Goal: Task Accomplishment & Management: Use online tool/utility

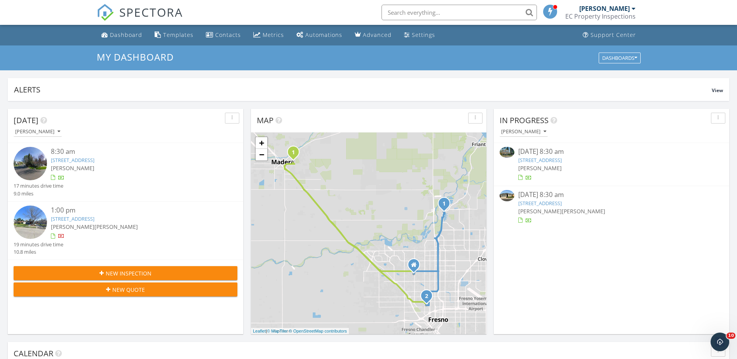
click at [579, 175] on div at bounding box center [611, 178] width 187 height 8
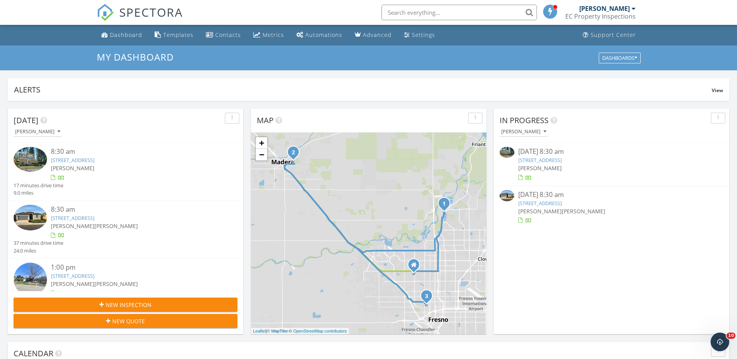
click at [585, 175] on div at bounding box center [611, 178] width 187 height 8
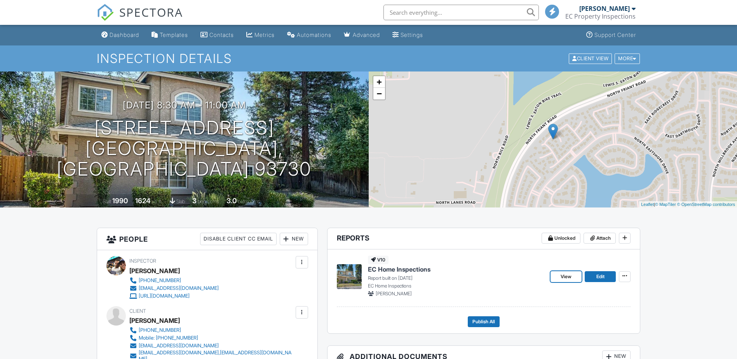
click at [569, 276] on span "View" at bounding box center [566, 277] width 11 height 8
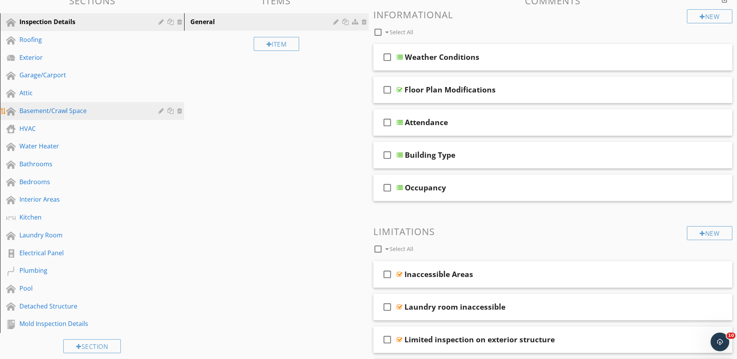
scroll to position [88, 0]
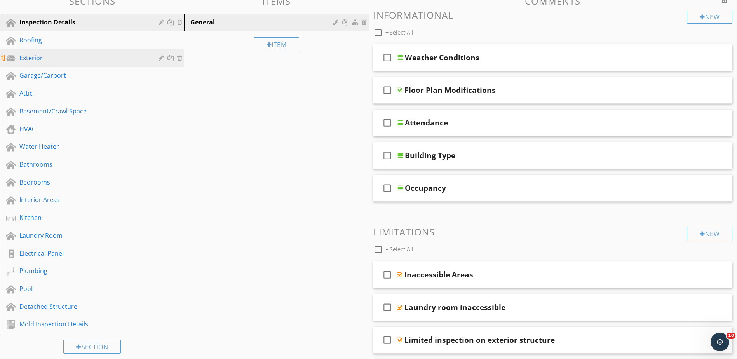
click at [45, 59] on div "Exterior" at bounding box center [83, 57] width 128 height 9
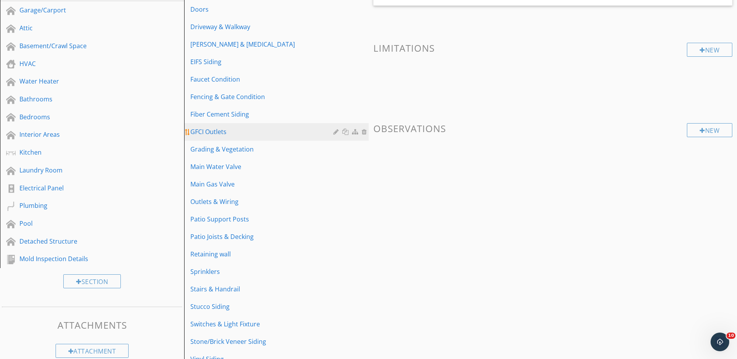
scroll to position [166, 0]
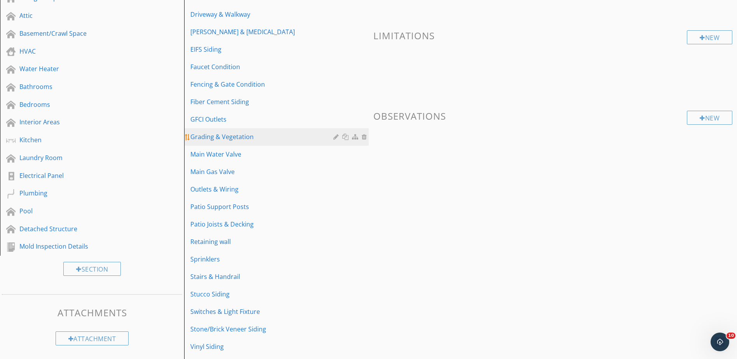
click at [243, 138] on div "Grading & Vegetation" at bounding box center [262, 136] width 145 height 9
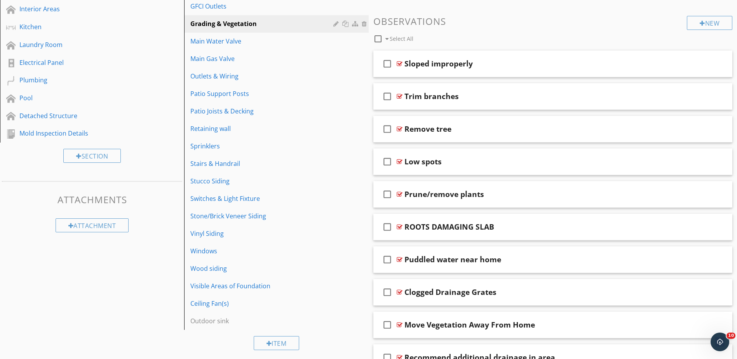
scroll to position [278, 0]
click at [222, 286] on div "Visible Areas of Foundation" at bounding box center [262, 286] width 145 height 9
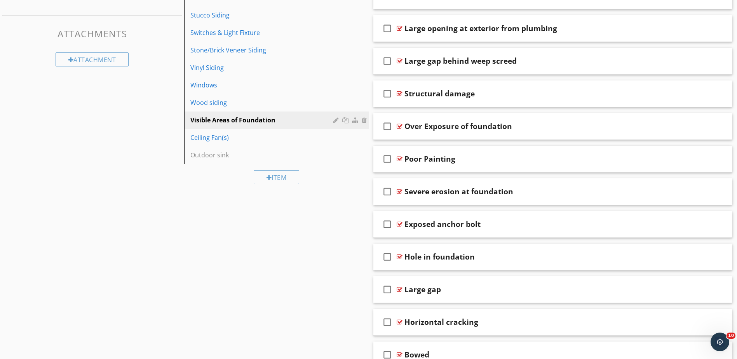
scroll to position [550, 0]
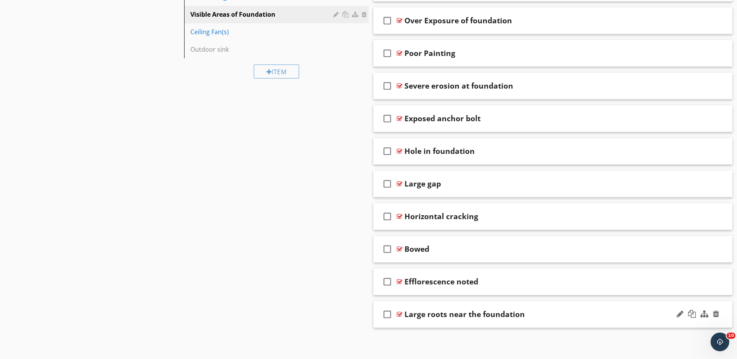
click at [400, 314] on div at bounding box center [400, 314] width 6 height 6
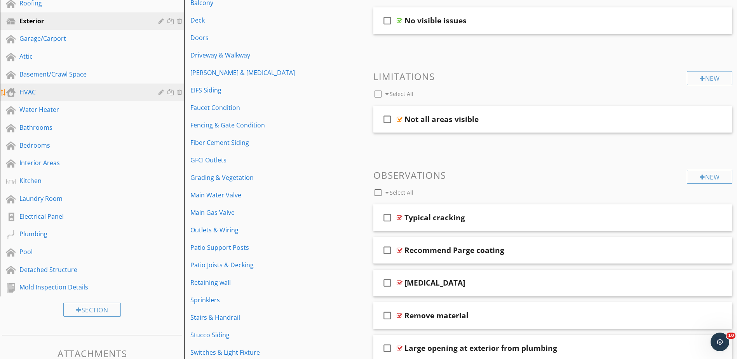
scroll to position [123, 0]
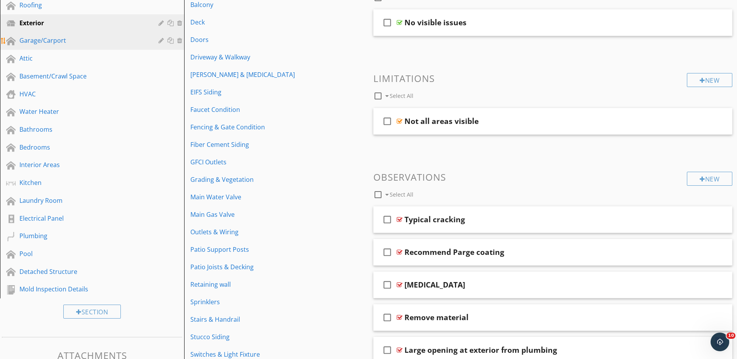
click at [53, 40] on div "Garage/Carport" at bounding box center [83, 40] width 128 height 9
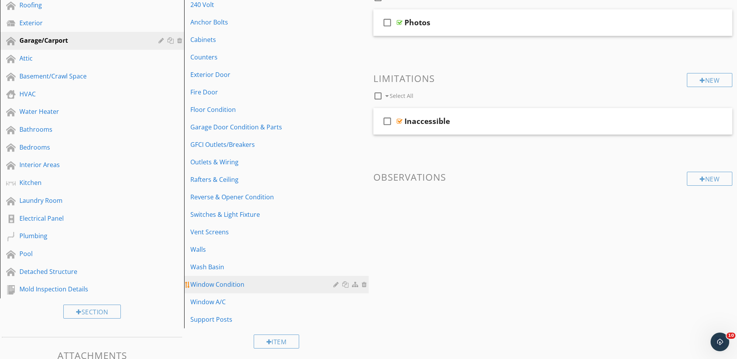
click at [242, 284] on div "Window Condition" at bounding box center [262, 284] width 145 height 9
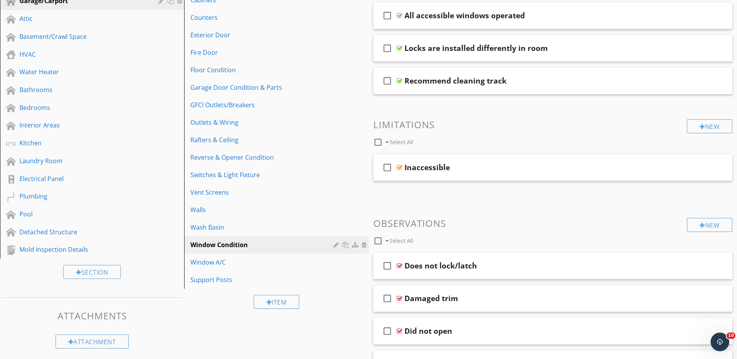
scroll to position [201, 0]
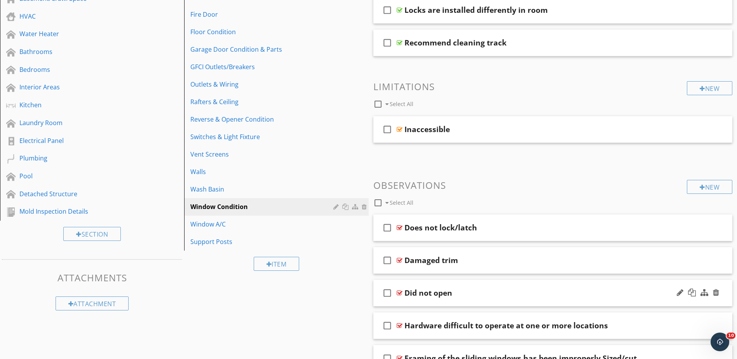
click at [400, 291] on div at bounding box center [400, 293] width 6 height 6
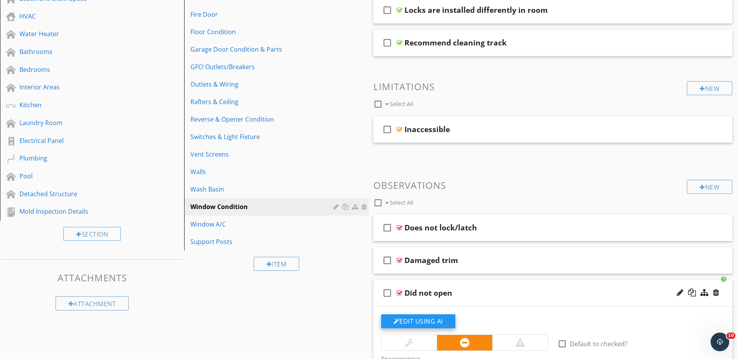
click at [428, 321] on button "Edit Using AI" at bounding box center [418, 321] width 74 height 14
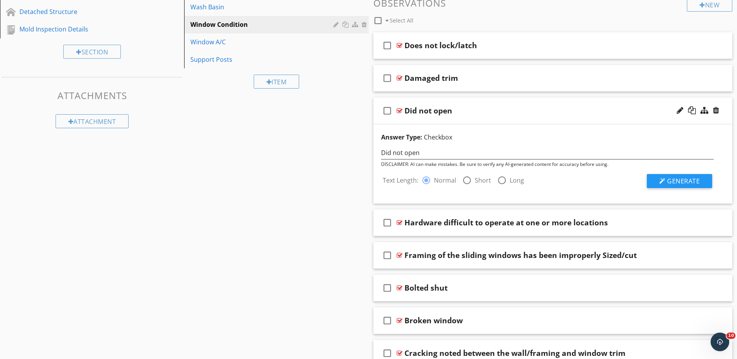
scroll to position [395, 0]
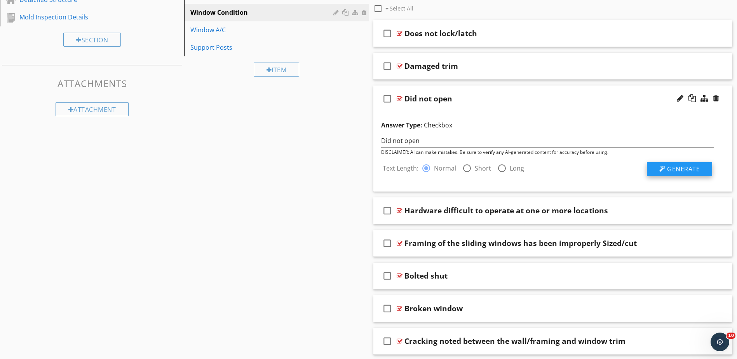
click at [682, 169] on span "Generate" at bounding box center [683, 169] width 33 height 9
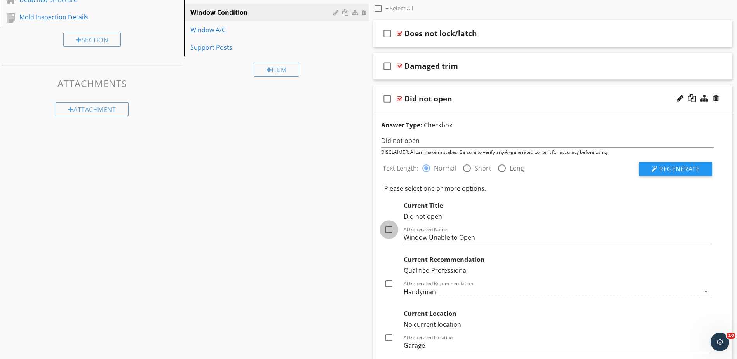
click at [390, 230] on div at bounding box center [388, 229] width 13 height 13
checkbox input "true"
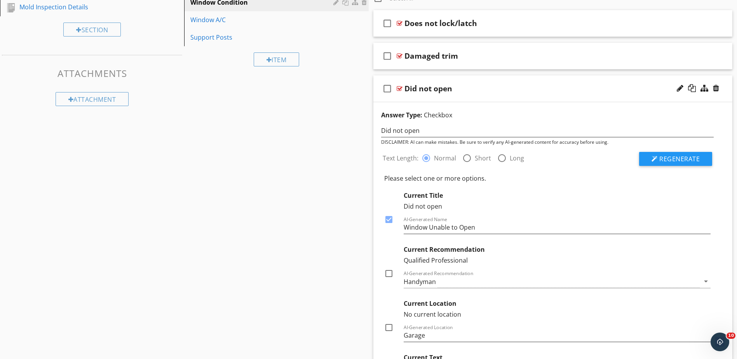
scroll to position [511, 0]
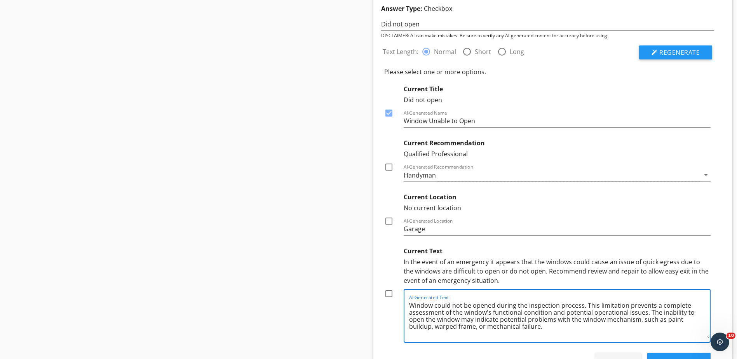
drag, startPoint x: 546, startPoint y: 330, endPoint x: 406, endPoint y: 308, distance: 141.2
click at [406, 308] on div "AI-Generated Text Window could not be opened during the inspection process. Thi…" at bounding box center [557, 316] width 307 height 54
click at [389, 293] on div at bounding box center [388, 293] width 13 height 13
checkbox input "true"
click at [665, 358] on div "Use Selected" at bounding box center [679, 361] width 38 height 9
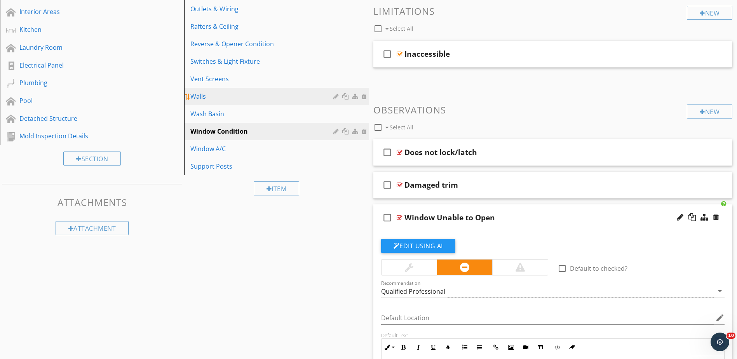
scroll to position [123, 0]
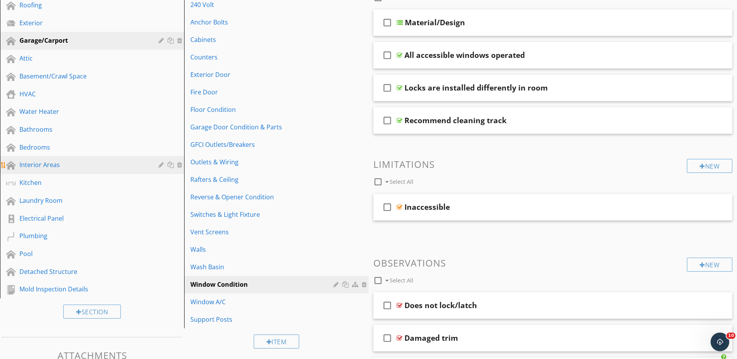
click at [52, 159] on link "Interior Areas" at bounding box center [93, 165] width 182 height 18
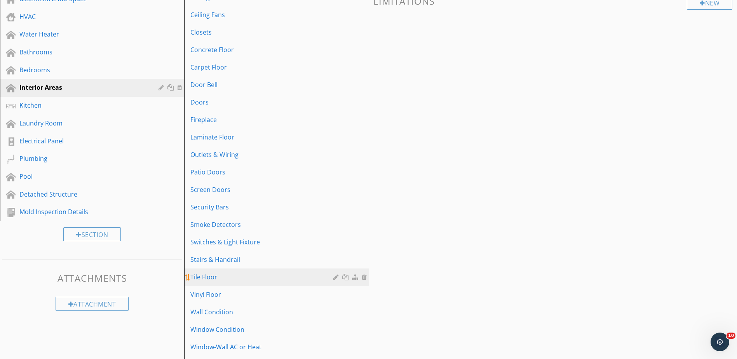
scroll to position [201, 0]
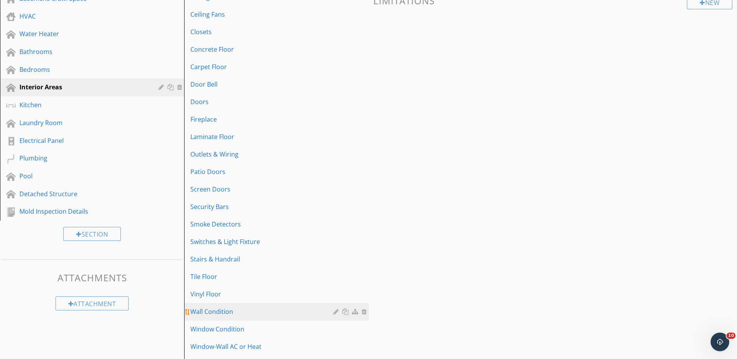
click at [214, 313] on div "Wall Condition" at bounding box center [262, 311] width 145 height 9
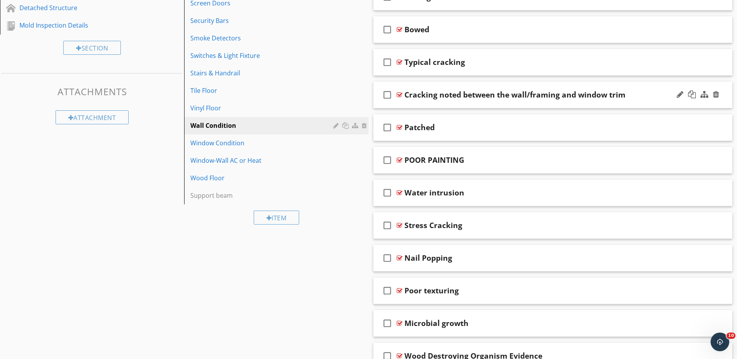
scroll to position [395, 0]
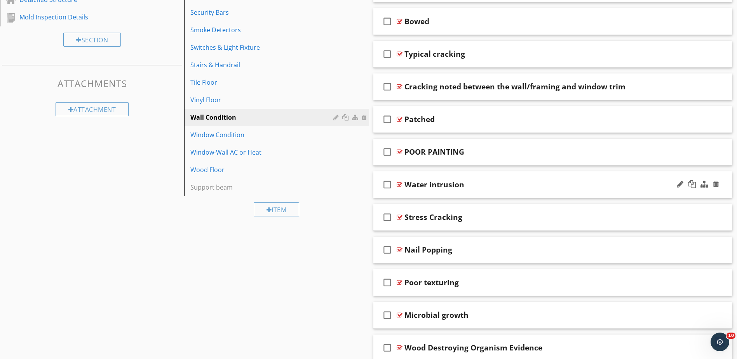
click at [398, 182] on div at bounding box center [400, 185] width 6 height 6
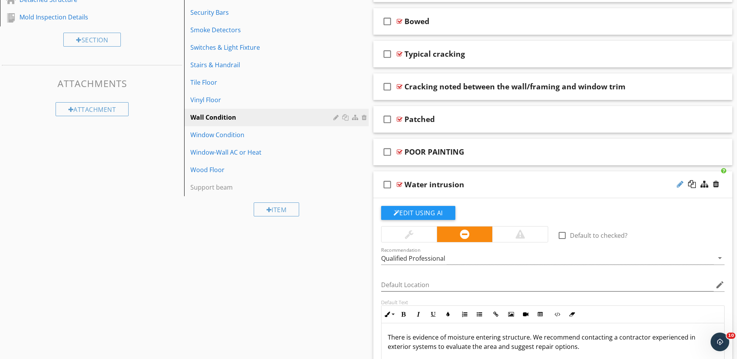
click at [679, 184] on div at bounding box center [680, 184] width 7 height 8
type input "Water intrusion-Dry"
click at [432, 209] on button "Edit Using AI" at bounding box center [418, 213] width 74 height 14
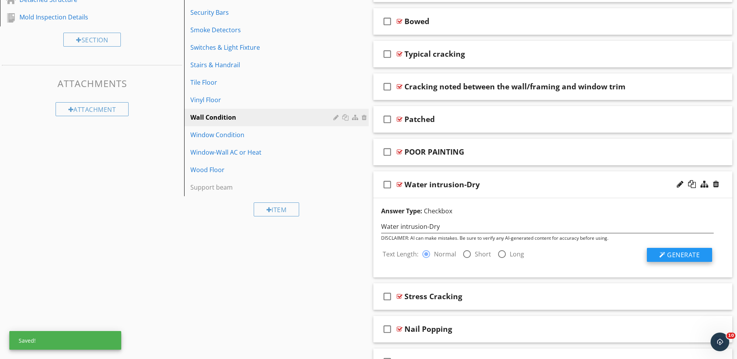
click at [692, 251] on span "Generate" at bounding box center [683, 255] width 33 height 9
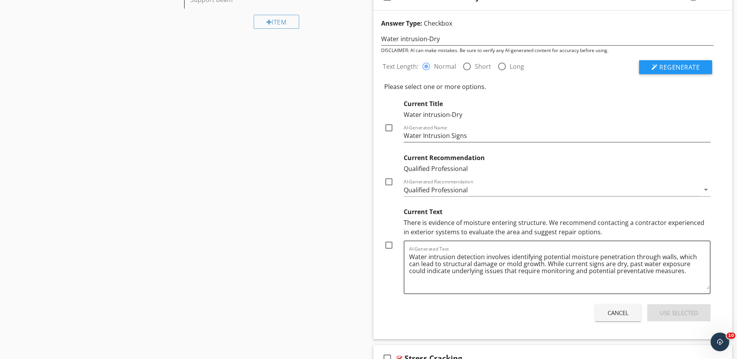
scroll to position [589, 0]
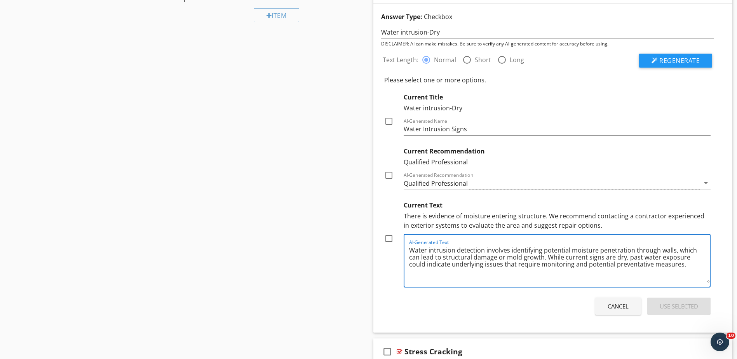
drag, startPoint x: 667, startPoint y: 267, endPoint x: 374, endPoint y: 239, distance: 295.2
click at [388, 239] on div at bounding box center [388, 238] width 13 height 13
checkbox input "true"
click at [679, 311] on button "Use Selected" at bounding box center [679, 306] width 63 height 17
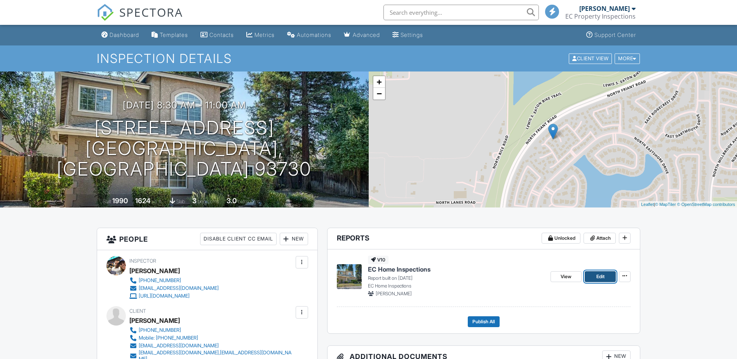
click at [602, 276] on span "Edit" at bounding box center [601, 277] width 8 height 8
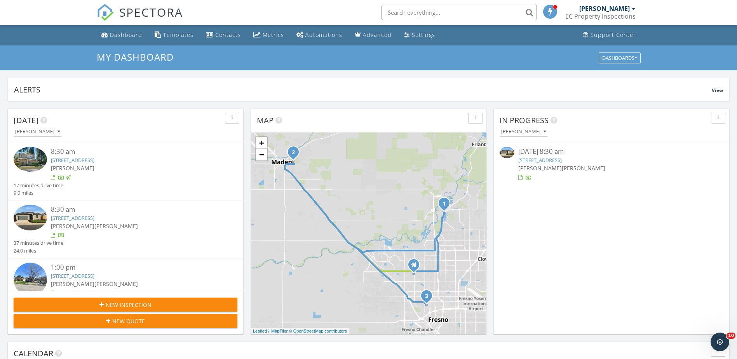
click at [578, 174] on div at bounding box center [611, 178] width 187 height 8
click at [572, 172] on span "[PERSON_NAME]" at bounding box center [584, 167] width 44 height 7
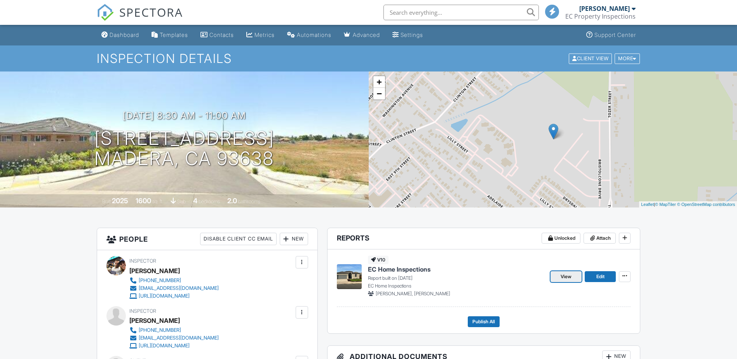
click at [568, 276] on span "View" at bounding box center [566, 277] width 11 height 8
click at [600, 275] on span "Edit" at bounding box center [601, 277] width 8 height 8
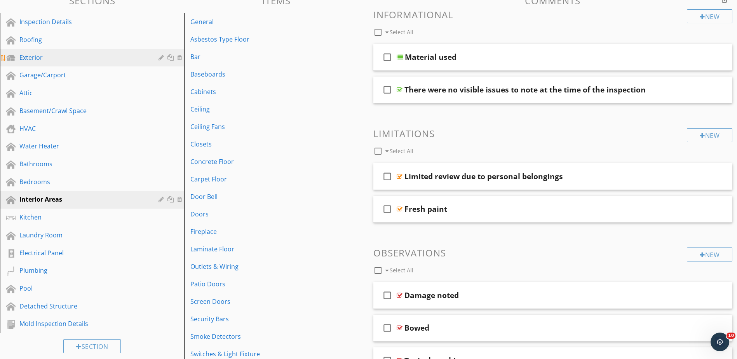
scroll to position [6, 0]
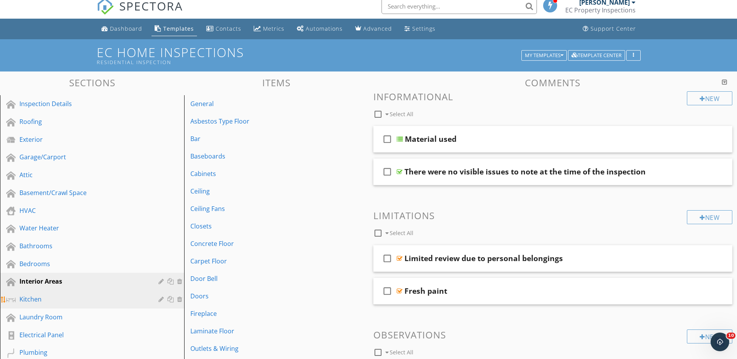
click at [63, 297] on div "Kitchen" at bounding box center [83, 299] width 128 height 9
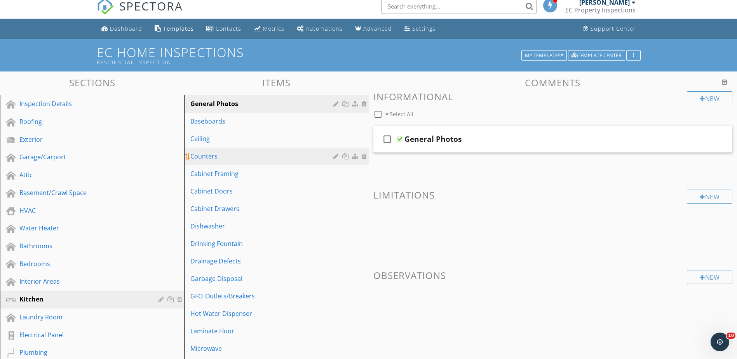
click at [209, 159] on div "Counters" at bounding box center [262, 156] width 145 height 9
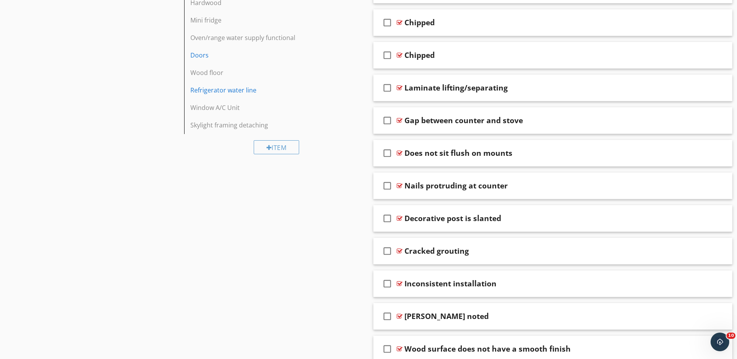
scroll to position [736, 0]
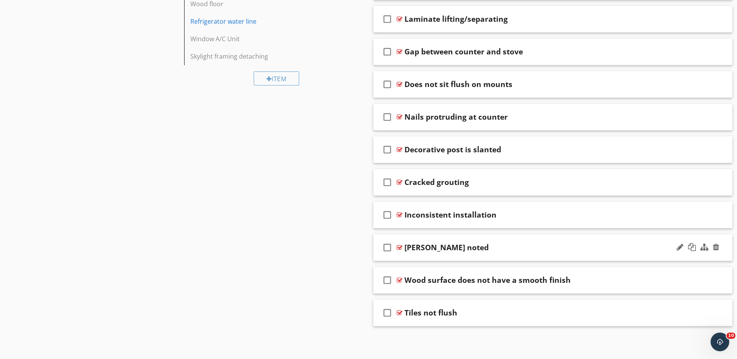
click at [398, 246] on div at bounding box center [400, 247] width 6 height 6
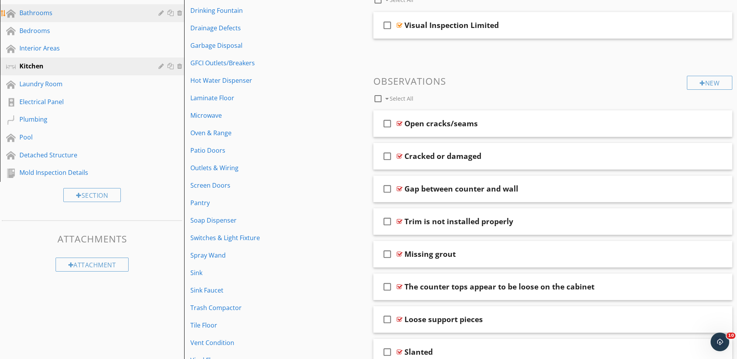
scroll to position [192, 0]
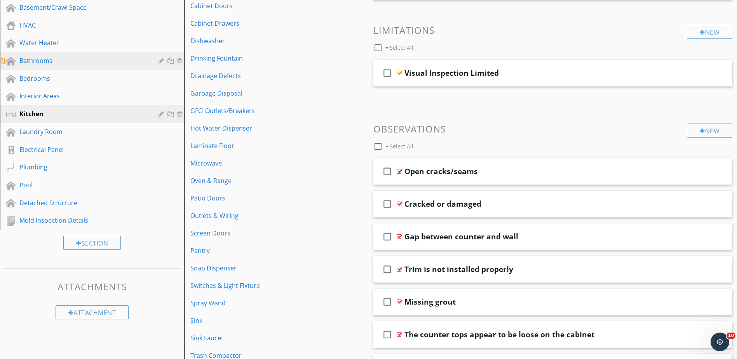
click at [63, 58] on div "Bathrooms" at bounding box center [83, 60] width 128 height 9
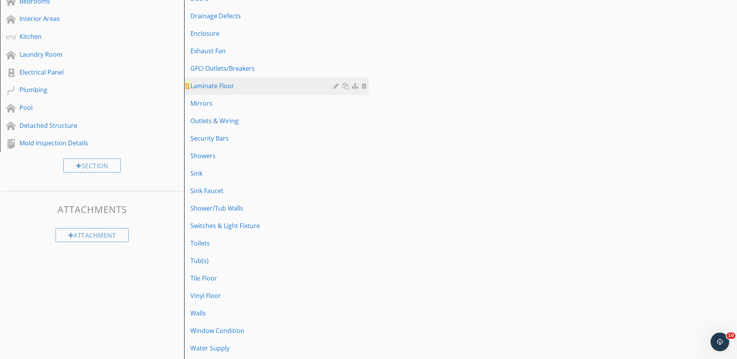
scroll to position [269, 0]
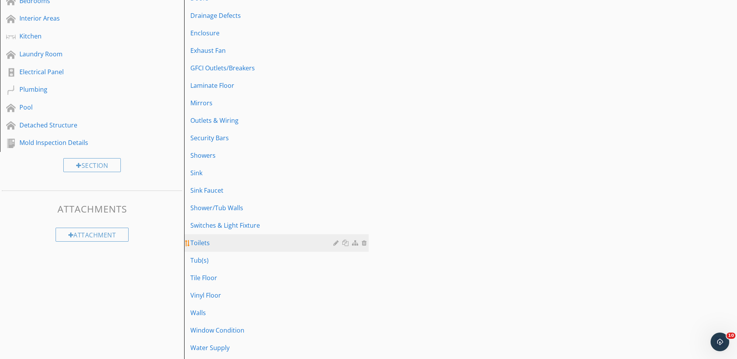
click at [229, 243] on div "Toilets" at bounding box center [262, 242] width 145 height 9
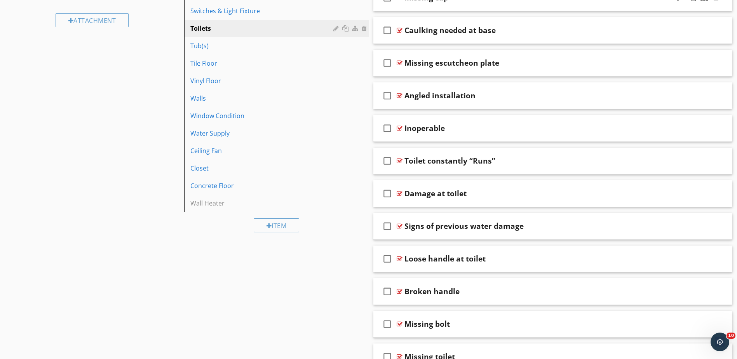
scroll to position [484, 0]
click at [400, 192] on div at bounding box center [400, 193] width 6 height 6
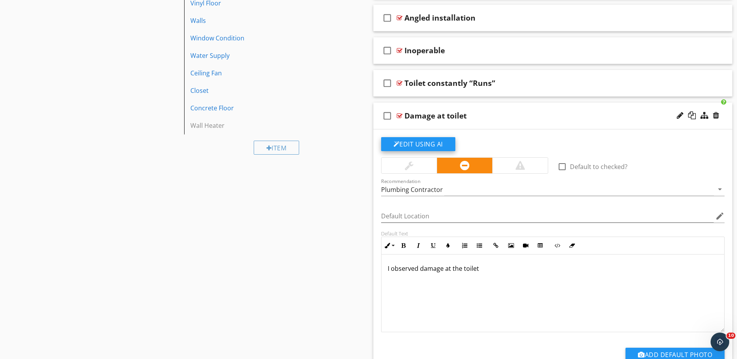
scroll to position [562, 0]
drag, startPoint x: 482, startPoint y: 268, endPoint x: 355, endPoint y: 265, distance: 126.3
click at [355, 265] on div "Sections Inspection Details Roofing Exterior Garage/Carport Attic Basement/Craw…" at bounding box center [368, 162] width 737 height 1292
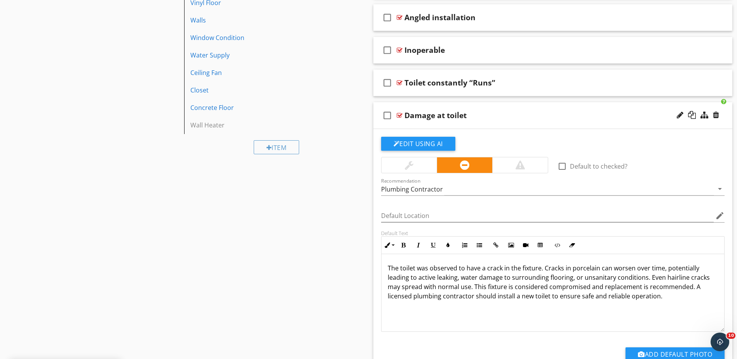
click at [513, 167] on div at bounding box center [520, 165] width 56 height 16
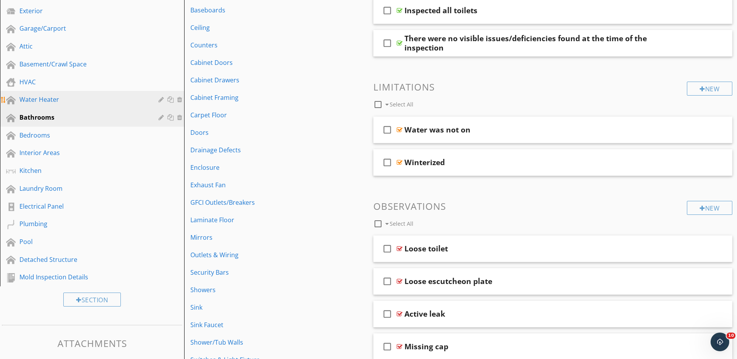
scroll to position [134, 0]
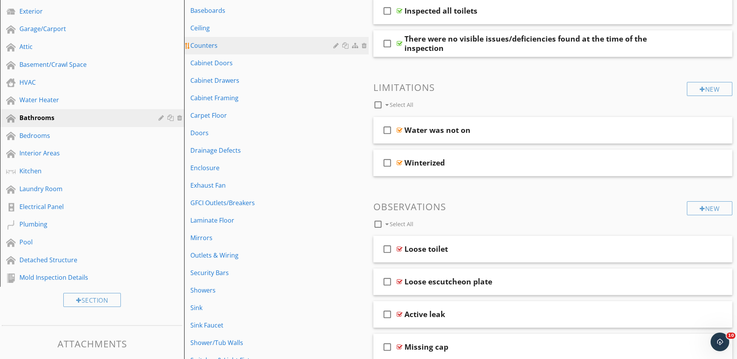
click at [201, 47] on div "Counters" at bounding box center [262, 45] width 145 height 9
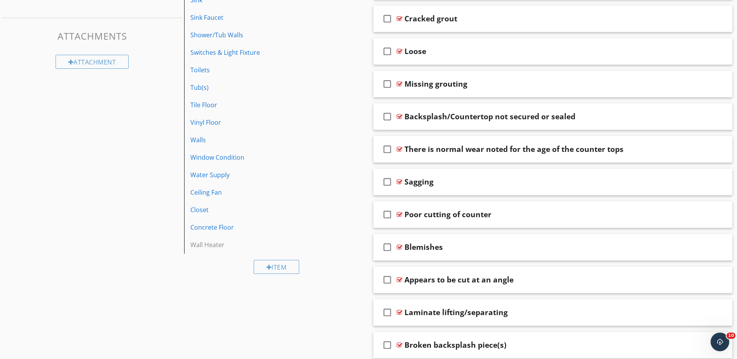
scroll to position [445, 0]
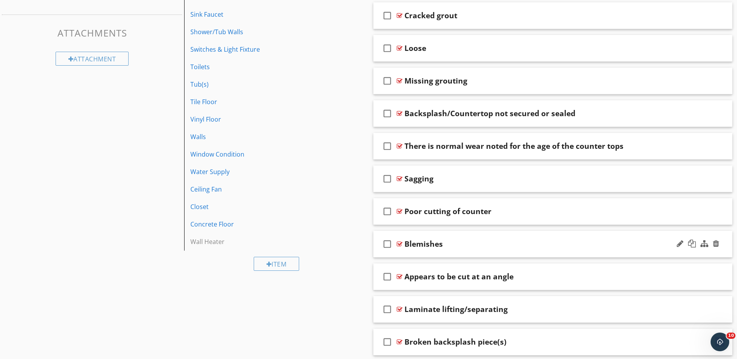
click at [401, 246] on div at bounding box center [400, 244] width 6 height 6
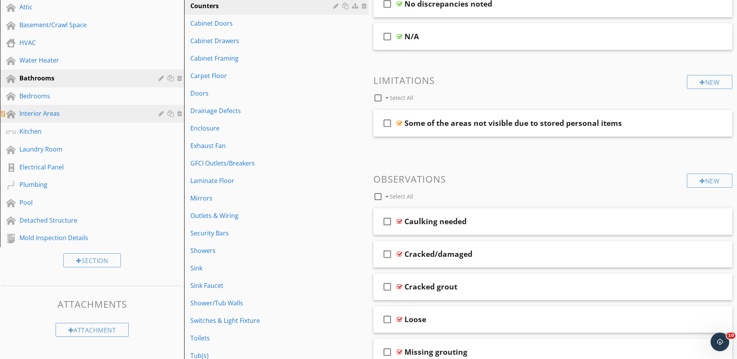
scroll to position [173, 0]
click at [66, 114] on div "Interior Areas" at bounding box center [83, 114] width 128 height 9
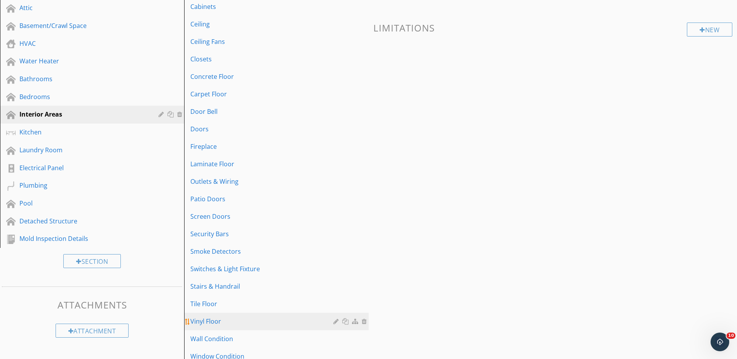
click at [211, 322] on div "Vinyl Floor" at bounding box center [262, 321] width 145 height 9
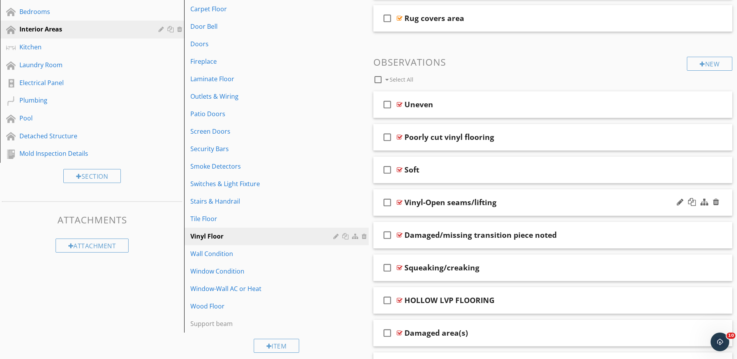
scroll to position [311, 0]
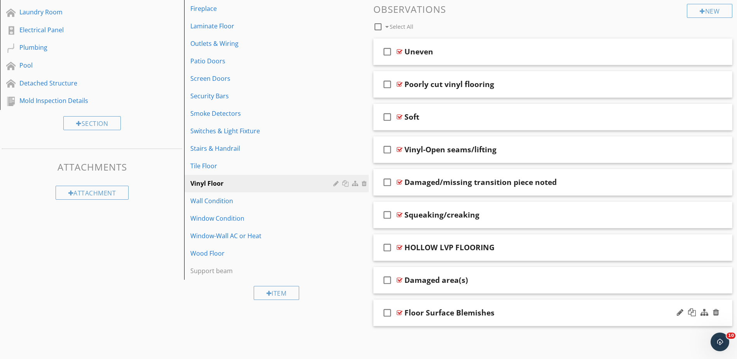
click at [397, 312] on div at bounding box center [400, 313] width 6 height 6
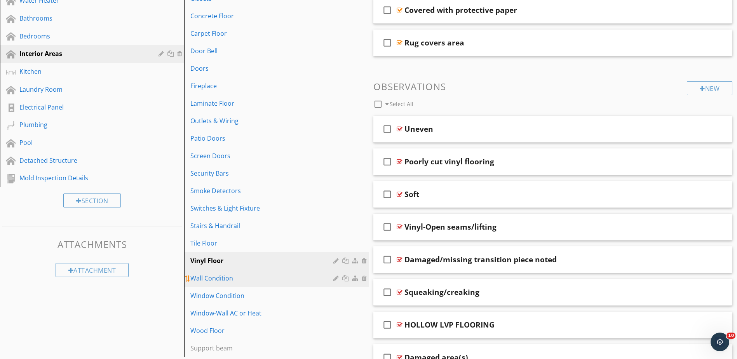
scroll to position [234, 0]
click at [216, 281] on div "Wall Condition" at bounding box center [262, 278] width 145 height 9
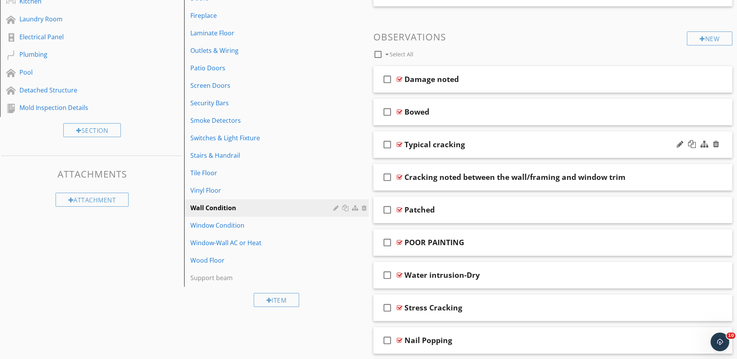
scroll to position [311, 0]
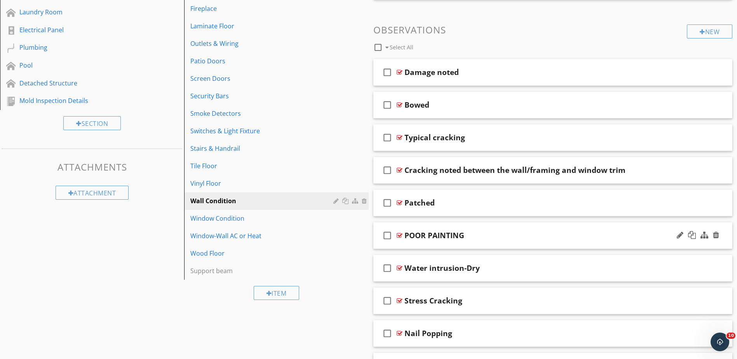
click at [398, 234] on div at bounding box center [400, 235] width 6 height 6
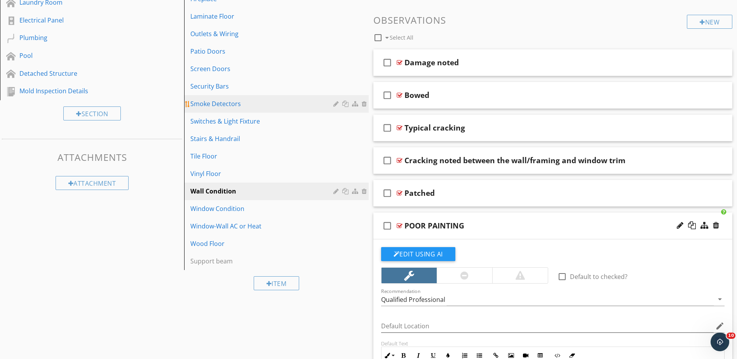
scroll to position [195, 0]
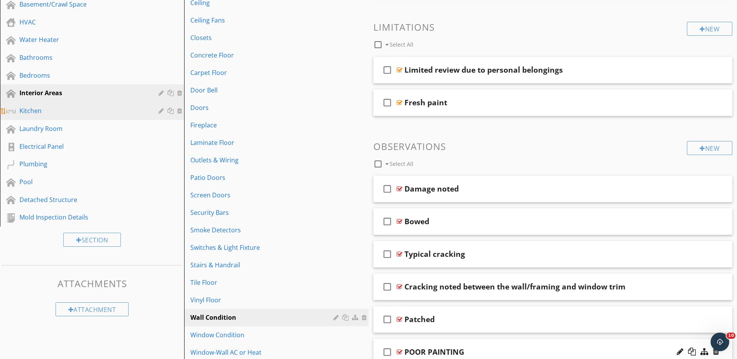
click at [75, 112] on div "Kitchen" at bounding box center [83, 110] width 128 height 9
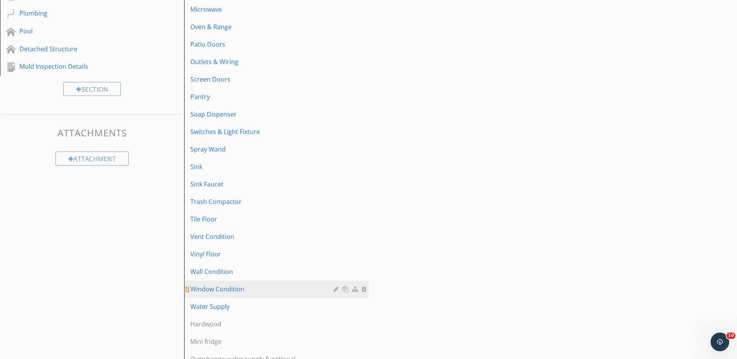
scroll to position [350, 0]
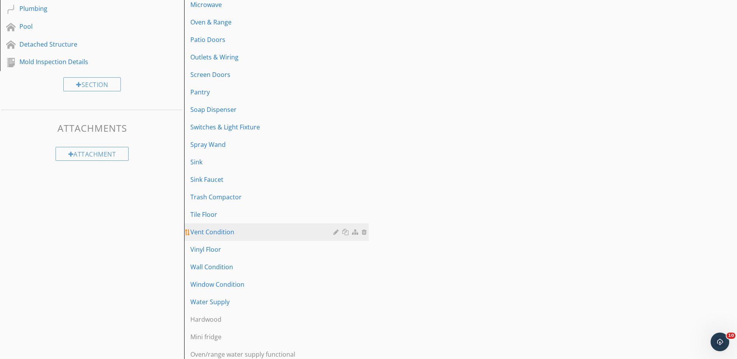
click at [218, 229] on div "Vent Condition" at bounding box center [262, 231] width 145 height 9
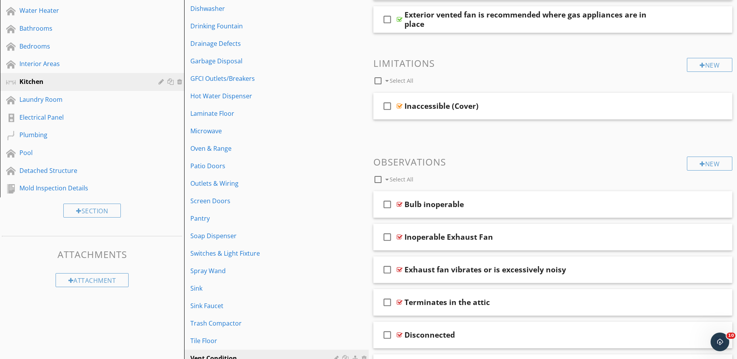
scroll to position [221, 0]
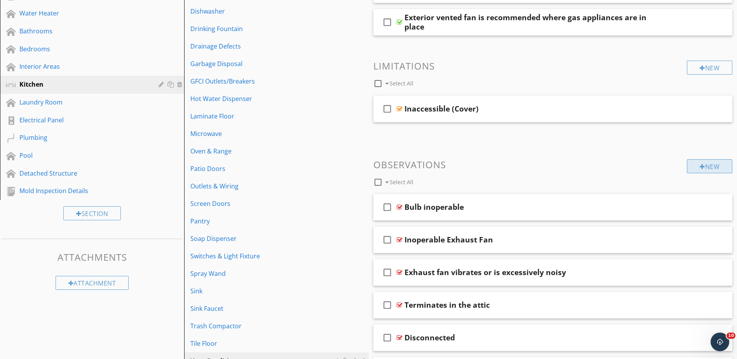
click at [712, 171] on div "New" at bounding box center [709, 166] width 45 height 14
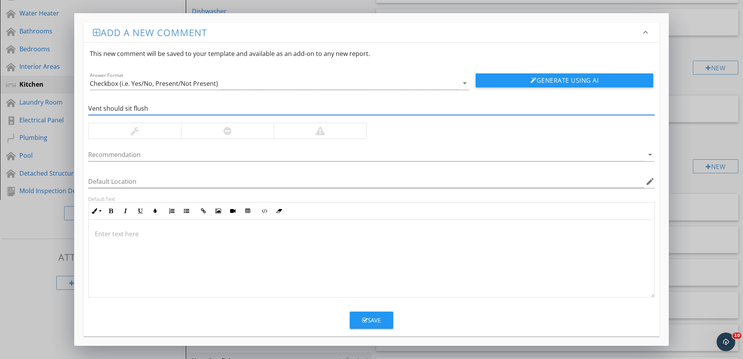
type input "Vent should sit flush"
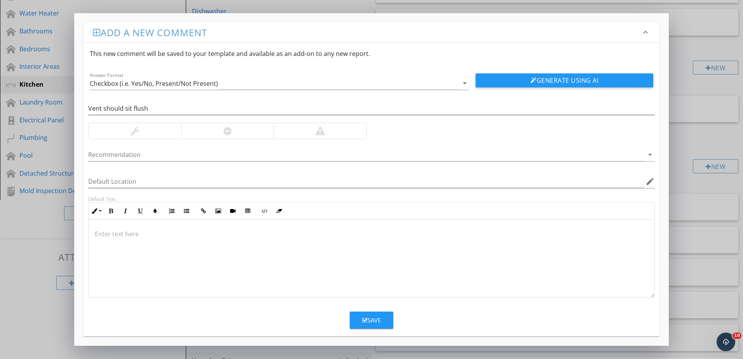
click at [201, 131] on div at bounding box center [227, 131] width 93 height 16
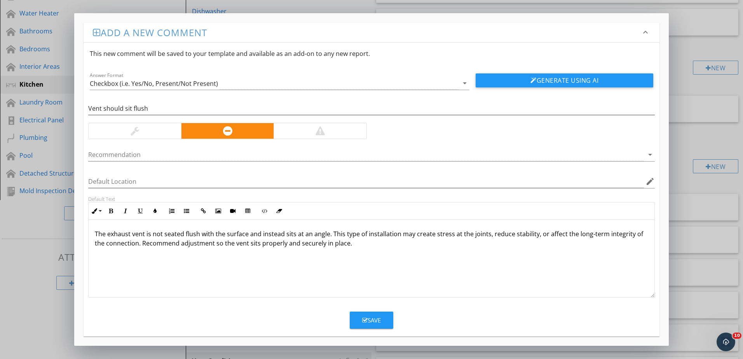
click at [363, 321] on icon "button" at bounding box center [364, 321] width 5 height 6
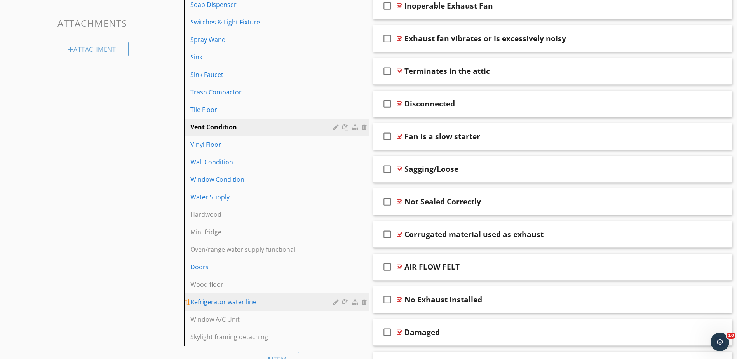
scroll to position [493, 0]
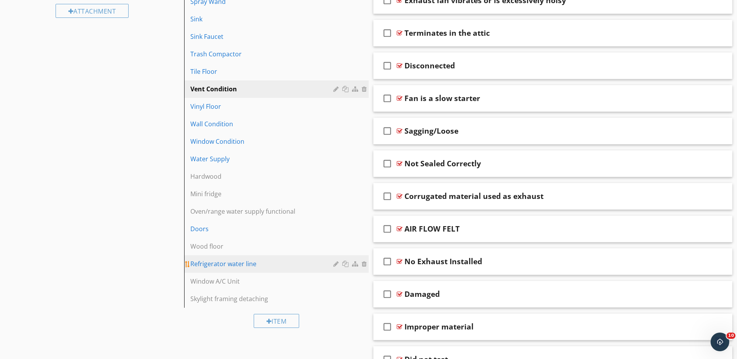
click at [250, 263] on div "Refrigerator water line" at bounding box center [262, 263] width 145 height 9
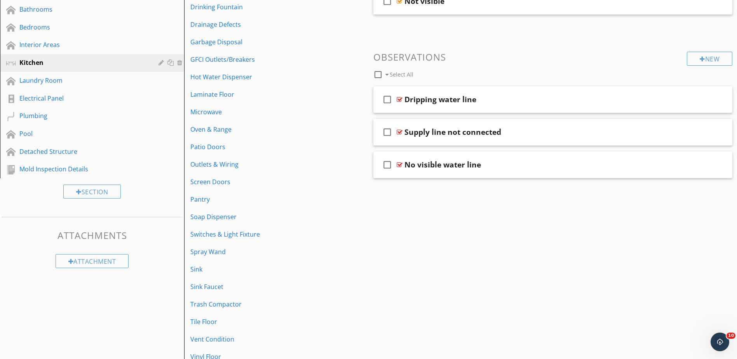
scroll to position [243, 0]
click at [705, 58] on div "New" at bounding box center [709, 59] width 45 height 14
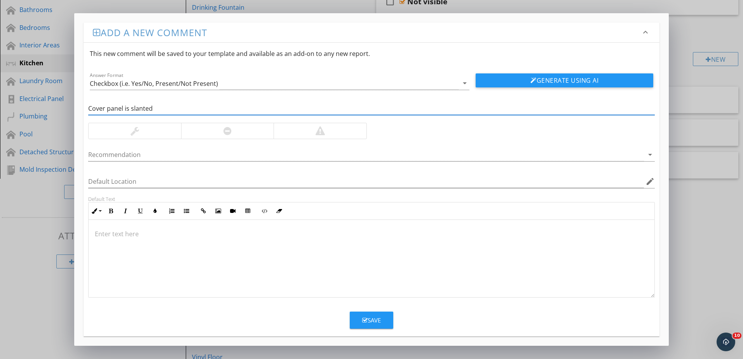
type input "Cover panel is slanted"
click at [120, 131] on div at bounding box center [135, 131] width 93 height 16
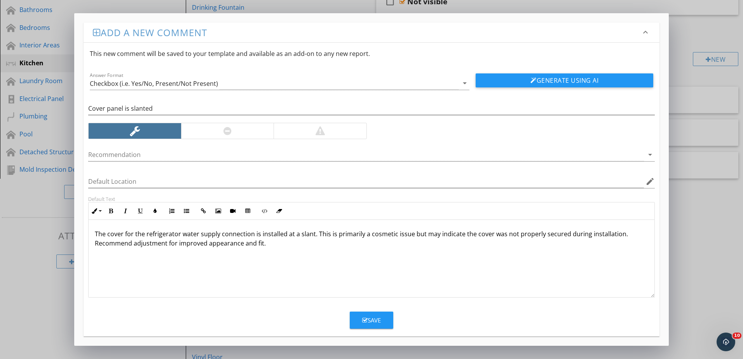
click at [365, 321] on icon "button" at bounding box center [364, 321] width 5 height 6
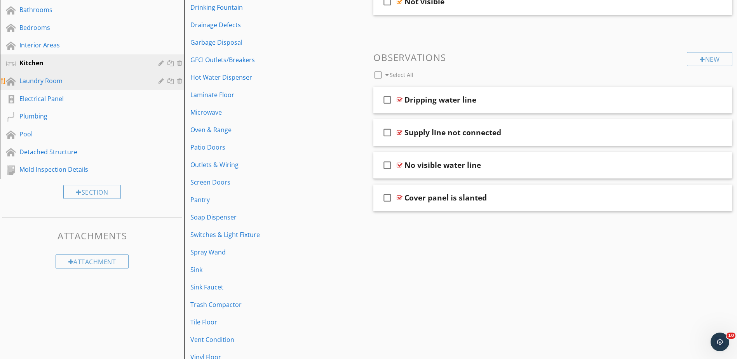
click at [54, 81] on div "Laundry Room" at bounding box center [83, 80] width 128 height 9
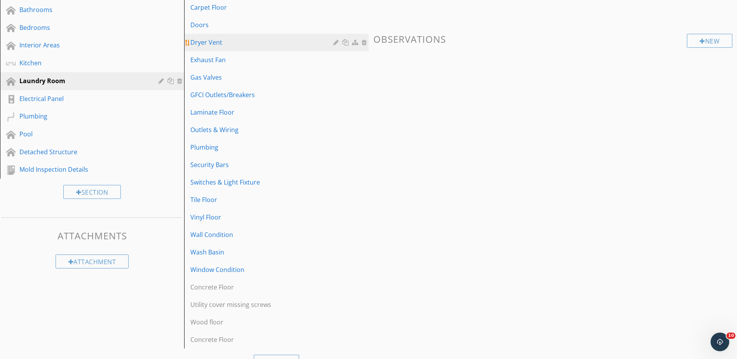
click at [222, 40] on div "Dryer Vent" at bounding box center [262, 42] width 145 height 9
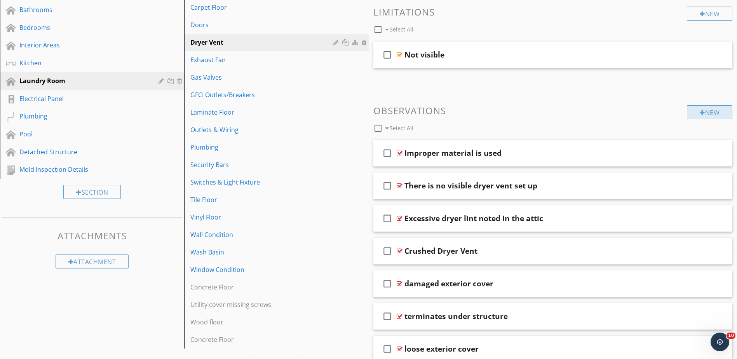
click at [700, 111] on div at bounding box center [702, 113] width 5 height 6
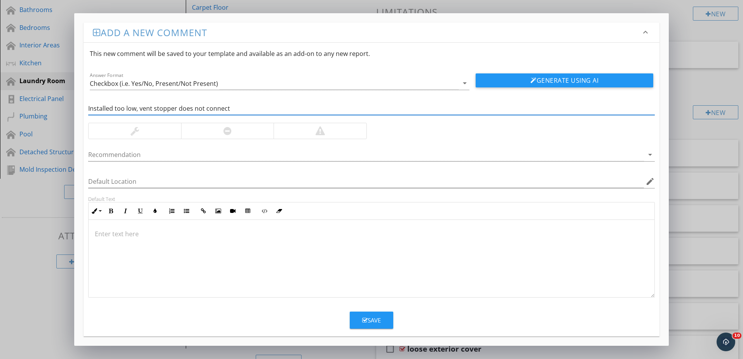
type input "Installed too low, vent stopper does not connect"
click at [225, 129] on div at bounding box center [227, 130] width 8 height 9
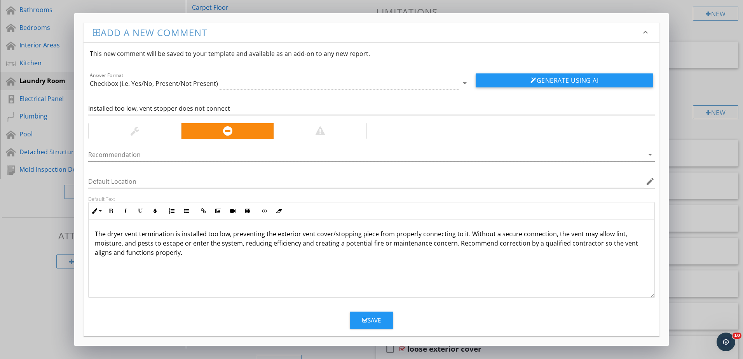
click at [367, 319] on icon "button" at bounding box center [364, 321] width 5 height 6
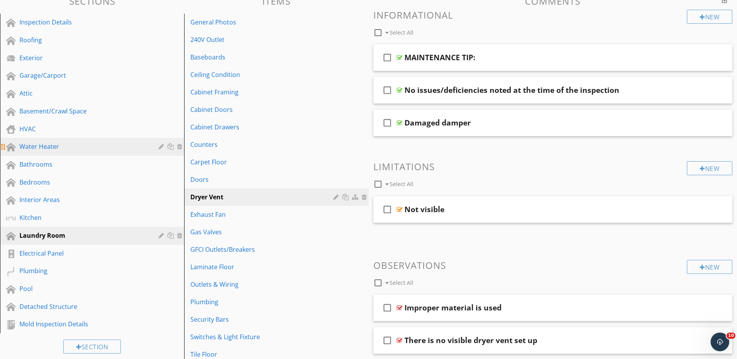
scroll to position [87, 0]
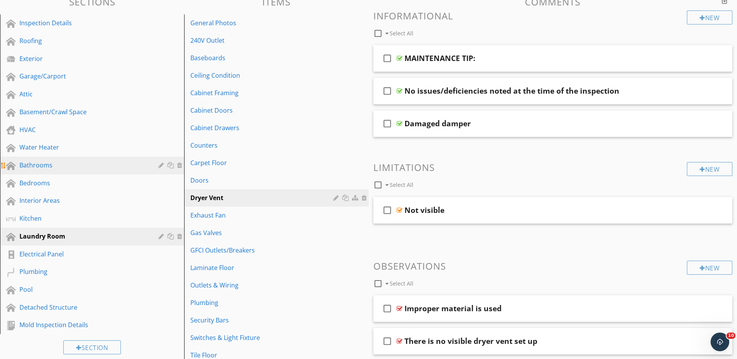
click at [53, 168] on div "Bathrooms" at bounding box center [83, 165] width 128 height 9
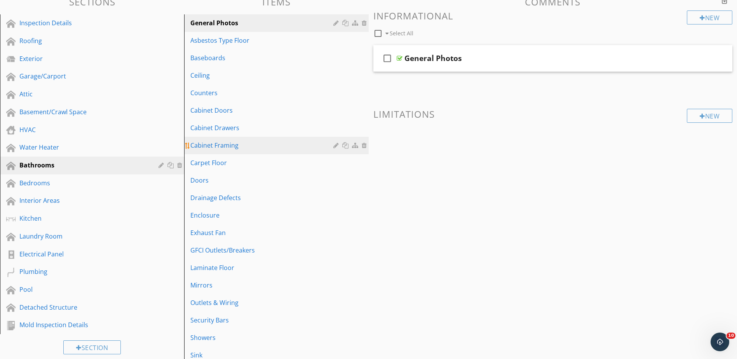
drag, startPoint x: 216, startPoint y: 112, endPoint x: 265, endPoint y: 144, distance: 58.5
click at [216, 112] on div "Cabinet Doors" at bounding box center [262, 110] width 145 height 9
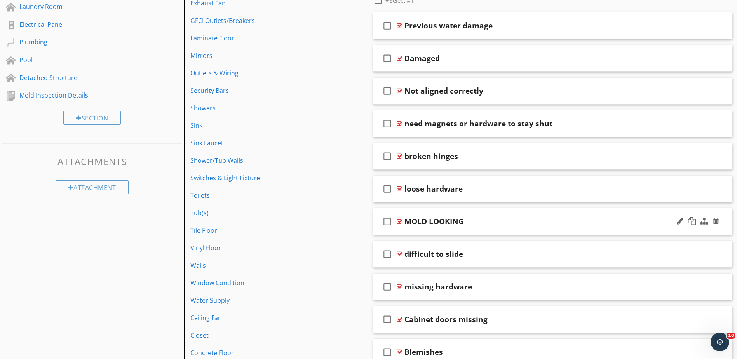
scroll to position [320, 0]
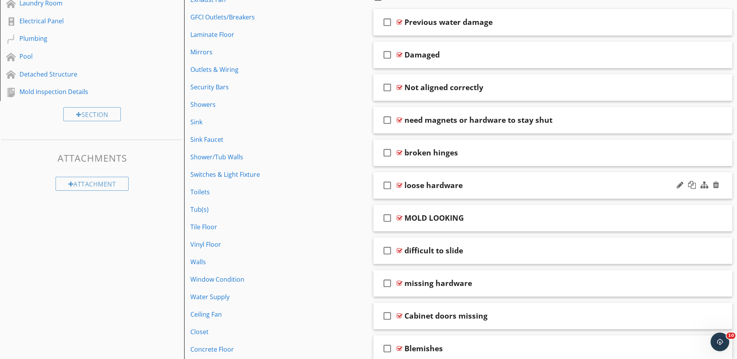
click at [399, 184] on div at bounding box center [400, 185] width 6 height 6
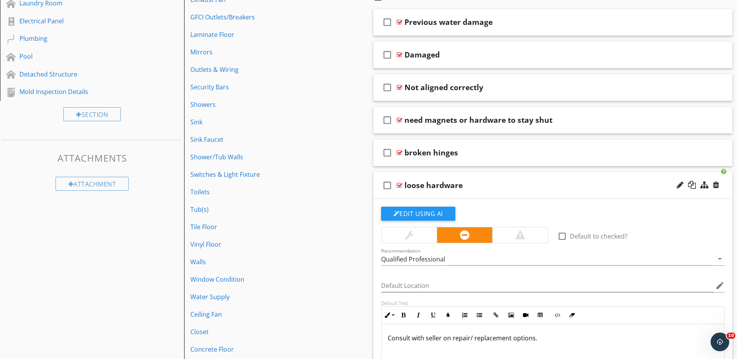
drag, startPoint x: 423, startPoint y: 236, endPoint x: 421, endPoint y: 222, distance: 14.3
click at [423, 236] on div at bounding box center [409, 235] width 55 height 16
click at [419, 211] on button "Edit Using AI" at bounding box center [418, 214] width 74 height 14
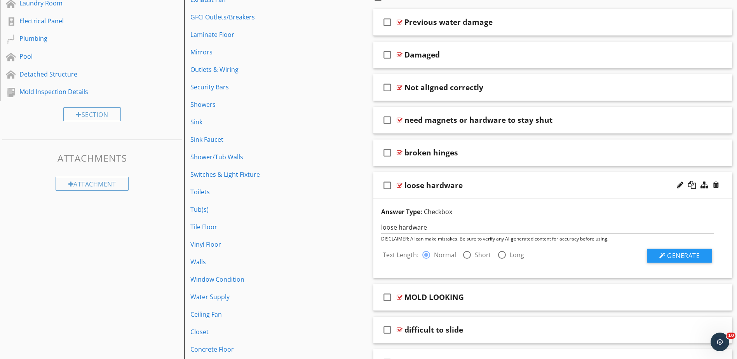
click at [466, 252] on div at bounding box center [467, 254] width 13 height 13
radio input "false"
radio input "true"
click at [673, 253] on span "Generate" at bounding box center [683, 255] width 33 height 9
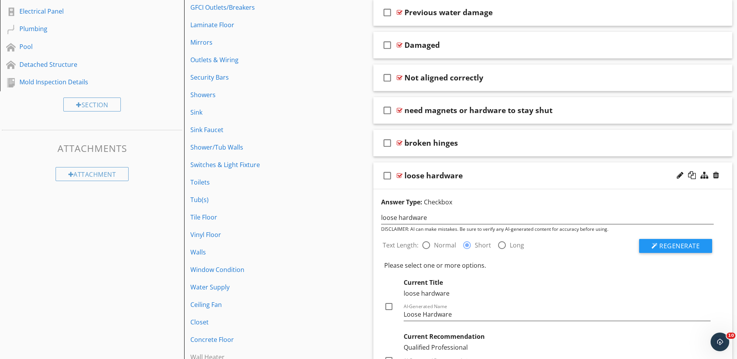
scroll to position [398, 0]
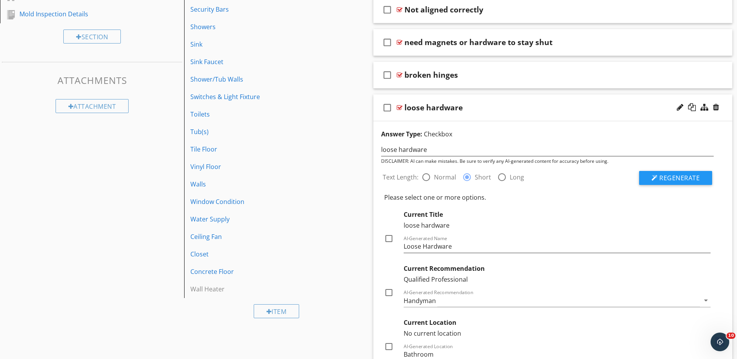
click at [389, 240] on div at bounding box center [388, 238] width 13 height 13
checkbox input "true"
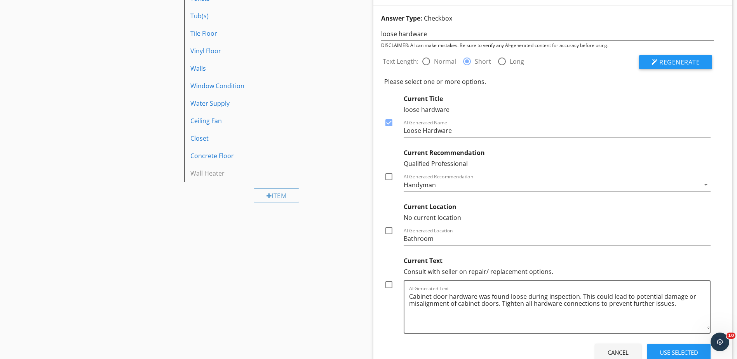
scroll to position [515, 0]
click at [389, 284] on div at bounding box center [388, 284] width 13 height 13
checkbox input "true"
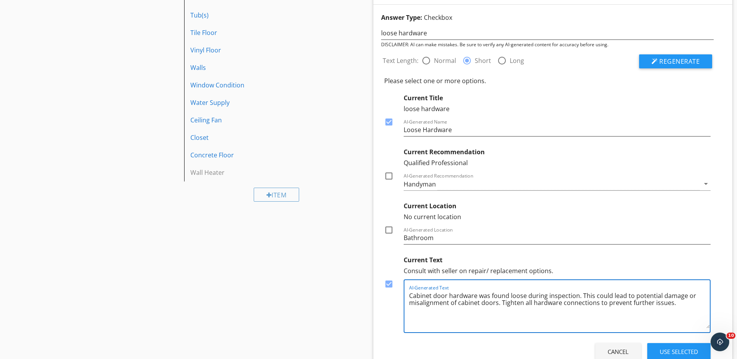
drag, startPoint x: 675, startPoint y: 303, endPoint x: 443, endPoint y: 304, distance: 231.3
click at [410, 296] on textarea "Cabinet door hardware was found loose during inspection. This could lead to pot…" at bounding box center [559, 309] width 301 height 39
click at [675, 353] on div "Use Selected" at bounding box center [679, 351] width 38 height 9
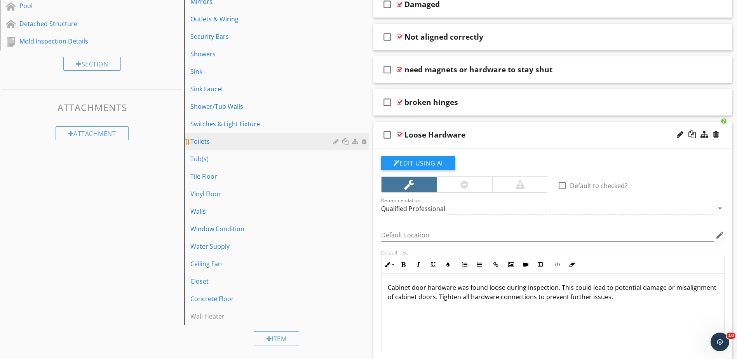
scroll to position [359, 0]
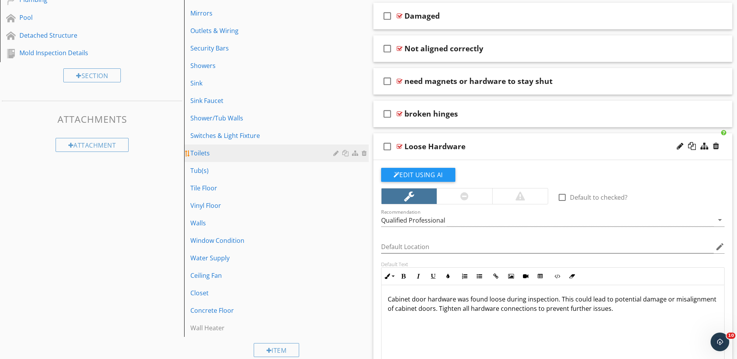
click at [223, 150] on div "Toilets" at bounding box center [262, 152] width 145 height 9
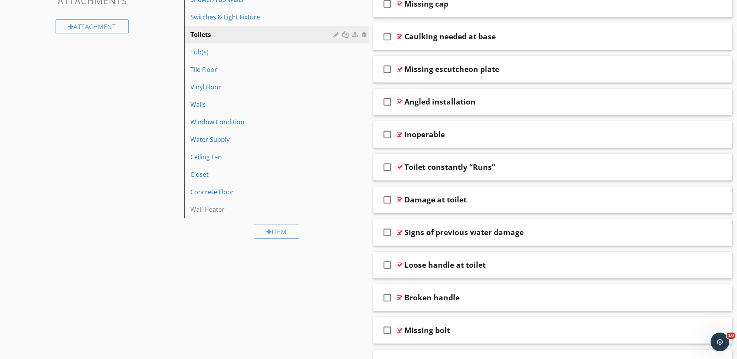
scroll to position [445, 0]
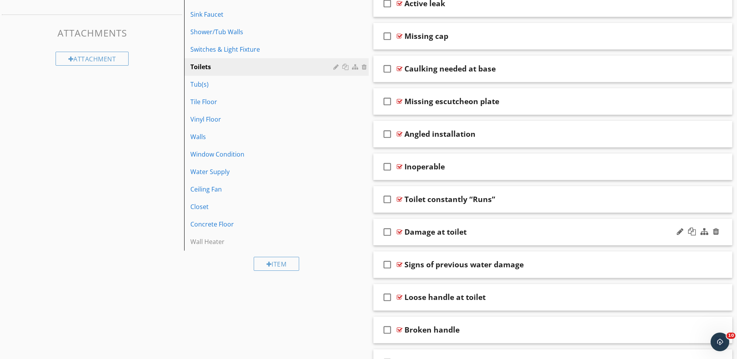
click at [399, 231] on div at bounding box center [400, 232] width 6 height 6
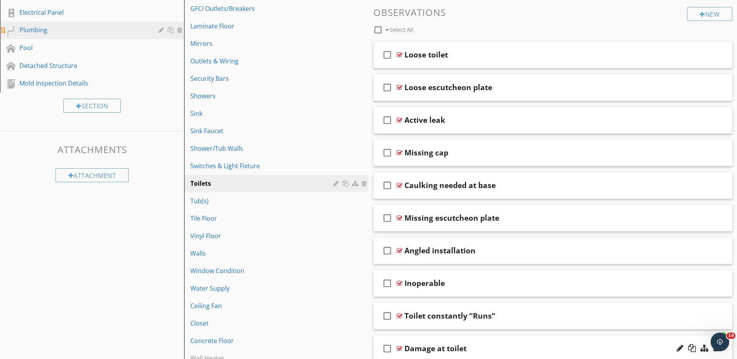
scroll to position [212, 0]
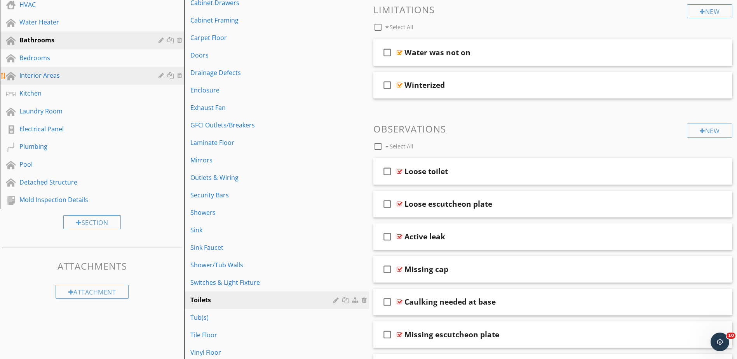
click at [58, 73] on div "Interior Areas" at bounding box center [83, 75] width 128 height 9
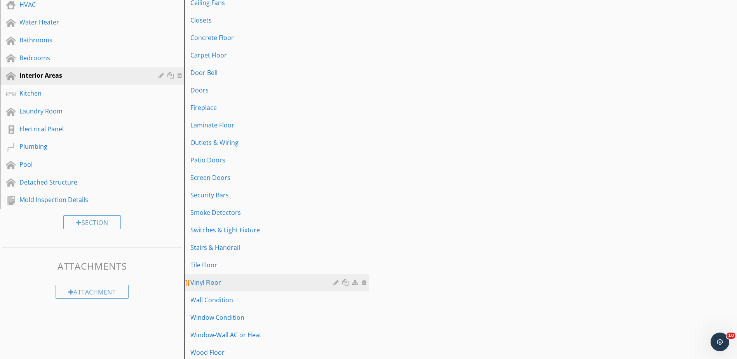
drag, startPoint x: 235, startPoint y: 283, endPoint x: 239, endPoint y: 283, distance: 3.9
click at [235, 283] on div "Vinyl Floor" at bounding box center [262, 282] width 145 height 9
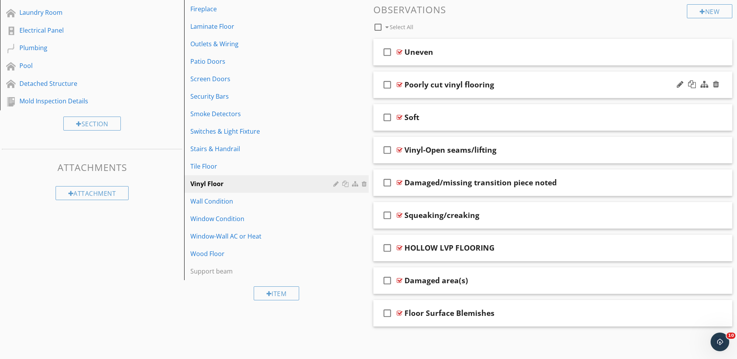
scroll to position [311, 0]
click at [400, 313] on div at bounding box center [400, 313] width 6 height 6
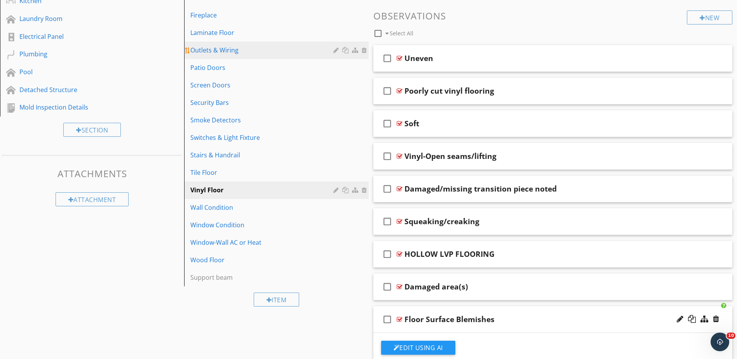
scroll to position [195, 0]
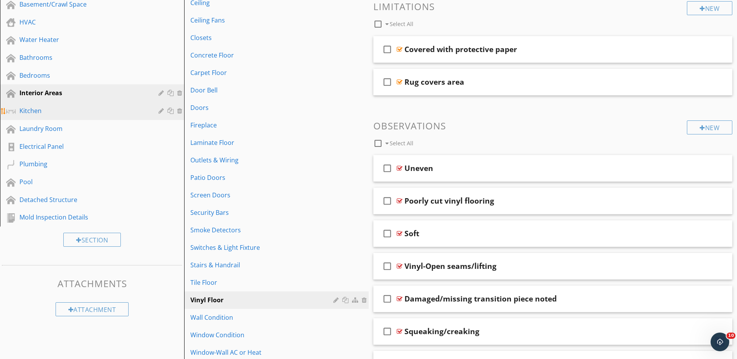
click at [92, 113] on div "Kitchen" at bounding box center [83, 110] width 128 height 9
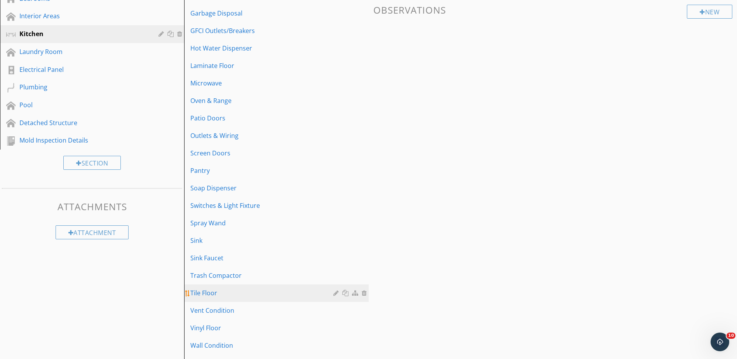
scroll to position [272, 0]
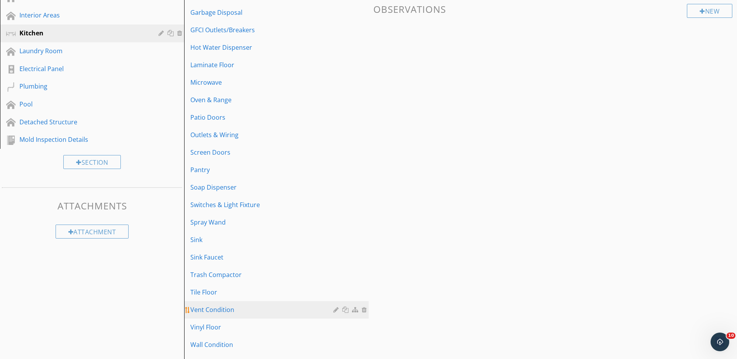
click at [212, 312] on div "Vent Condition" at bounding box center [262, 309] width 145 height 9
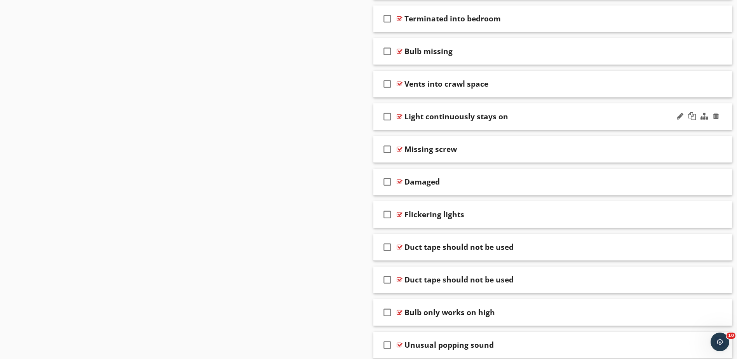
scroll to position [1225, 0]
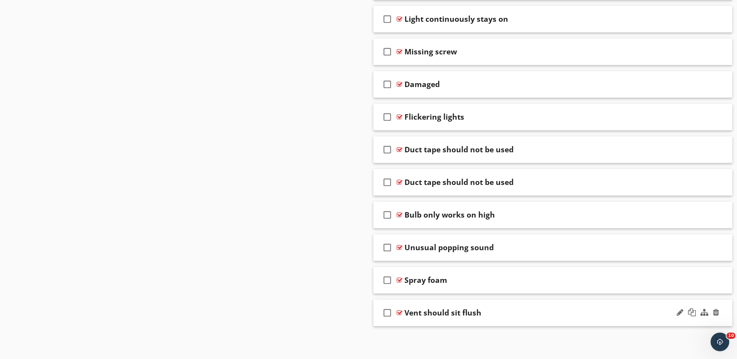
click at [399, 312] on div at bounding box center [400, 313] width 6 height 6
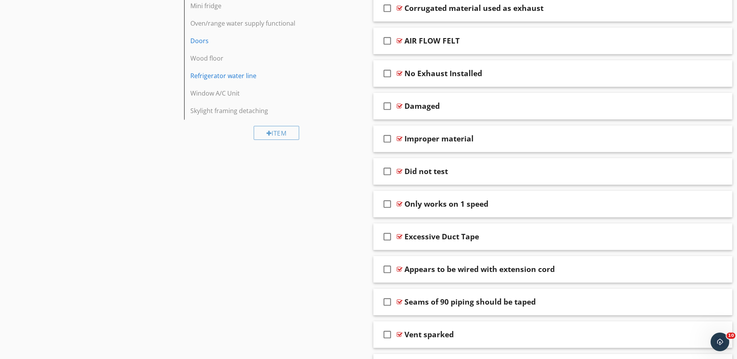
scroll to position [565, 0]
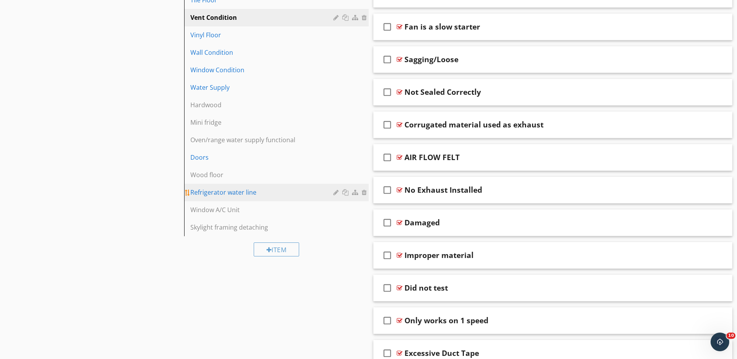
click at [254, 193] on div "Refrigerator water line" at bounding box center [262, 192] width 145 height 9
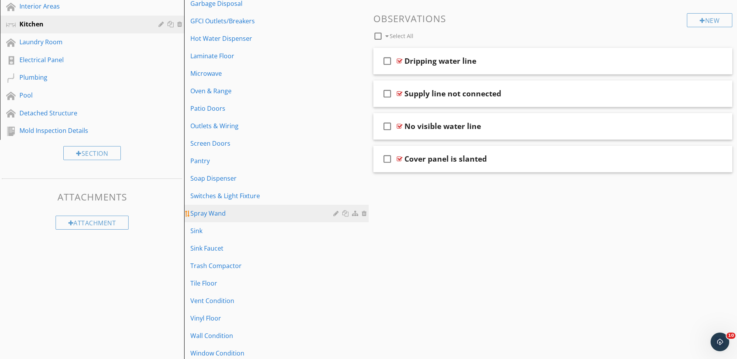
scroll to position [243, 0]
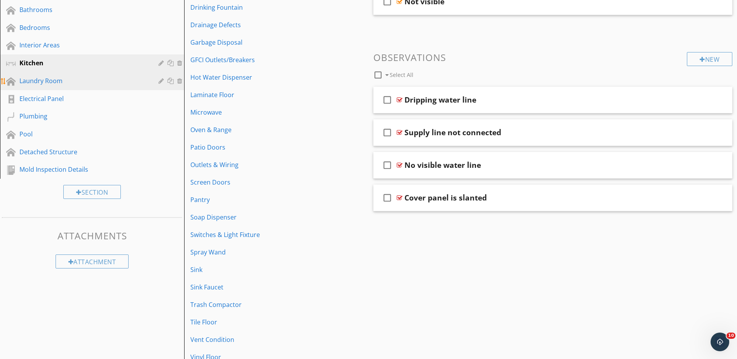
click at [75, 86] on div "Laundry Room" at bounding box center [97, 81] width 157 height 10
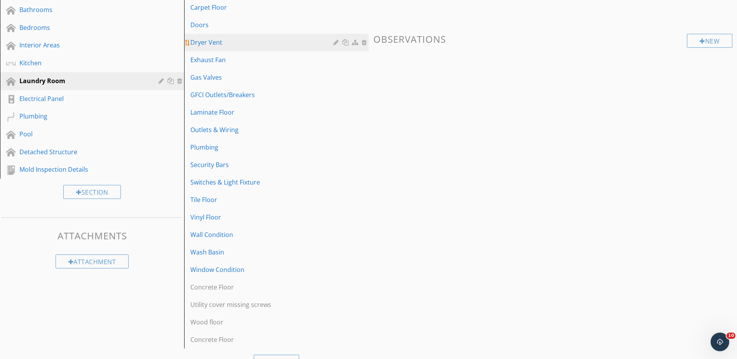
click at [208, 46] on div "Dryer Vent" at bounding box center [262, 42] width 145 height 9
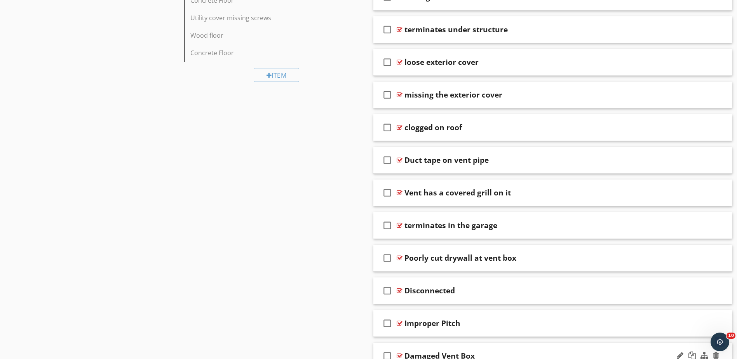
scroll to position [736, 0]
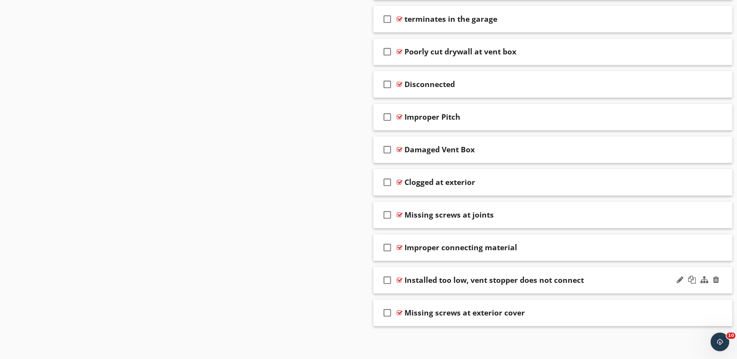
click at [398, 279] on div at bounding box center [400, 280] width 6 height 6
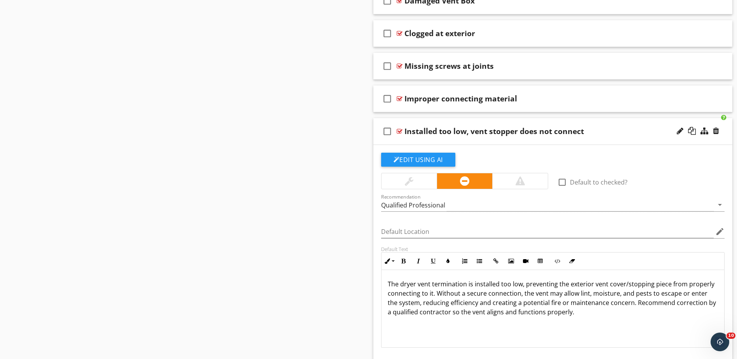
scroll to position [891, 0]
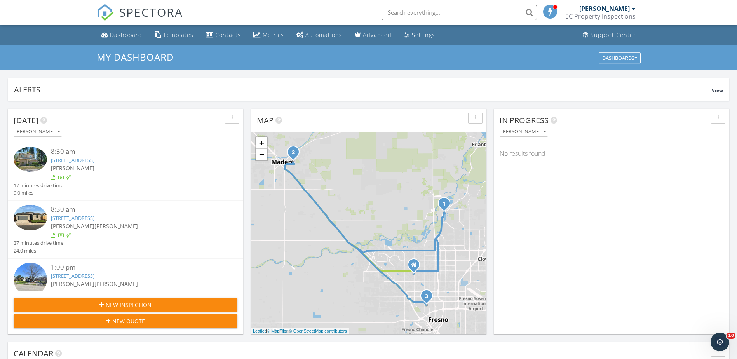
click at [157, 178] on div at bounding box center [135, 178] width 168 height 8
click at [160, 225] on div "[PERSON_NAME] [PERSON_NAME]" at bounding box center [135, 226] width 168 height 8
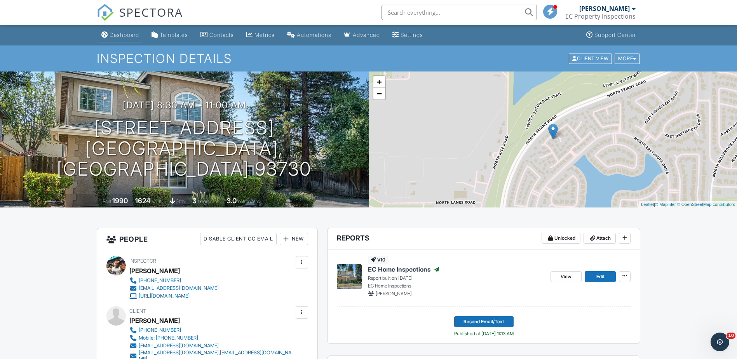
drag, startPoint x: 129, startPoint y: 26, endPoint x: 132, endPoint y: 31, distance: 5.4
click at [129, 25] on div "SPECTORA" at bounding box center [140, 12] width 86 height 25
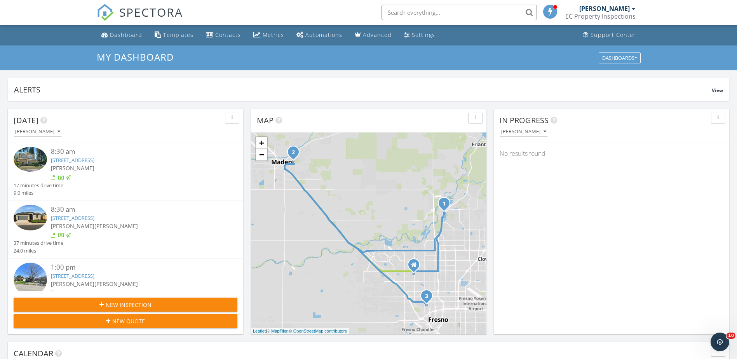
click at [157, 273] on div "1336 N Roosevelt Ave, Fresno, CA 93728" at bounding box center [135, 275] width 168 height 7
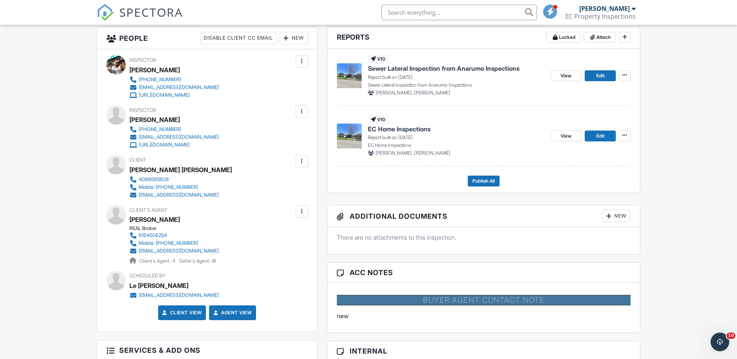
scroll to position [194, 0]
